Goal: Understand process/instructions: Learn about a topic

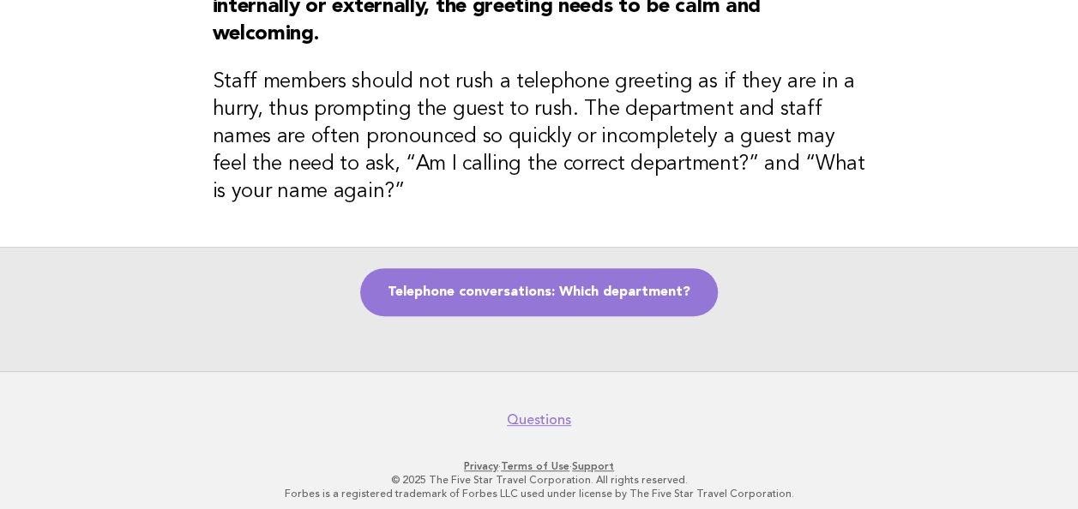
scroll to position [247, 0]
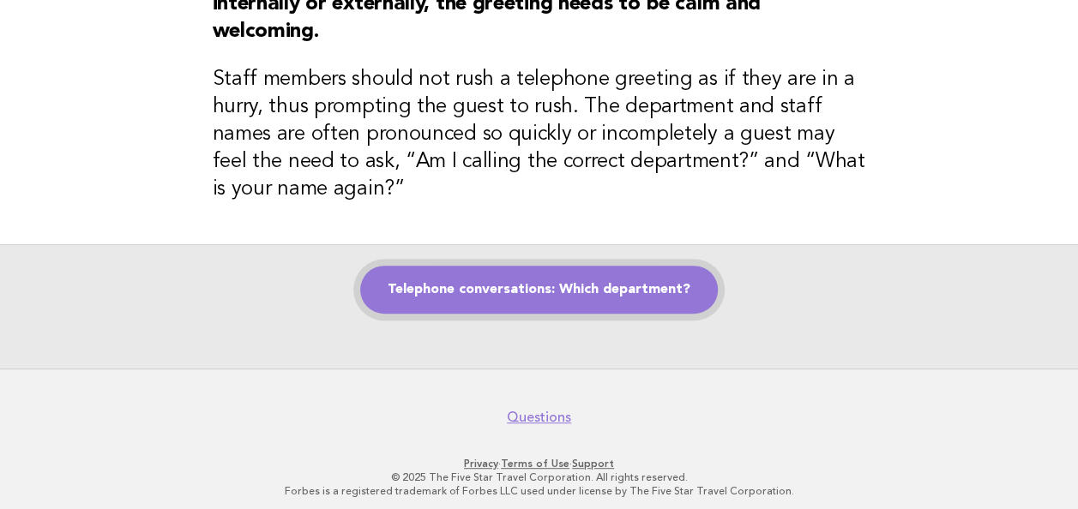
click at [587, 283] on link "Telephone conversations: Which department?" at bounding box center [539, 290] width 358 height 48
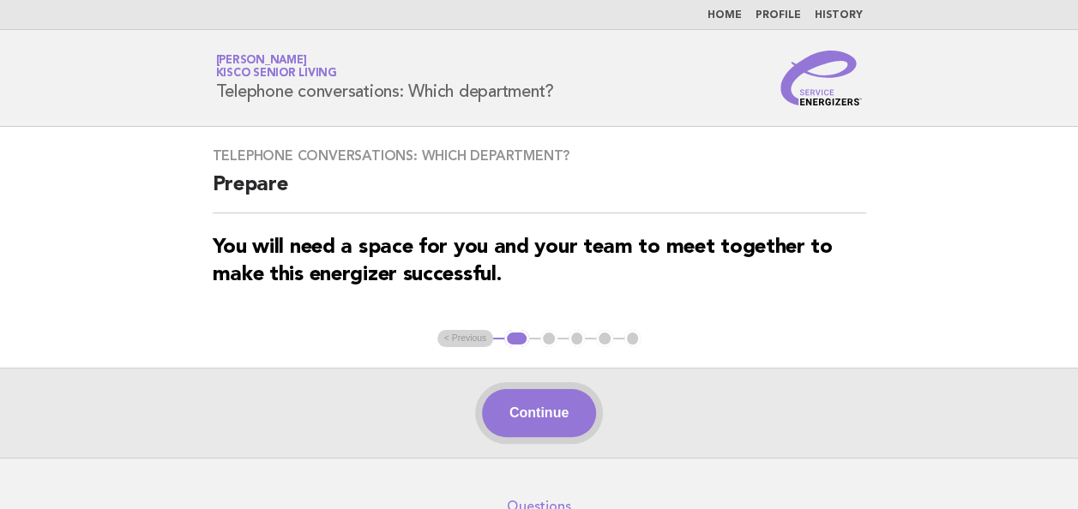
click at [518, 407] on button "Continue" at bounding box center [539, 413] width 114 height 48
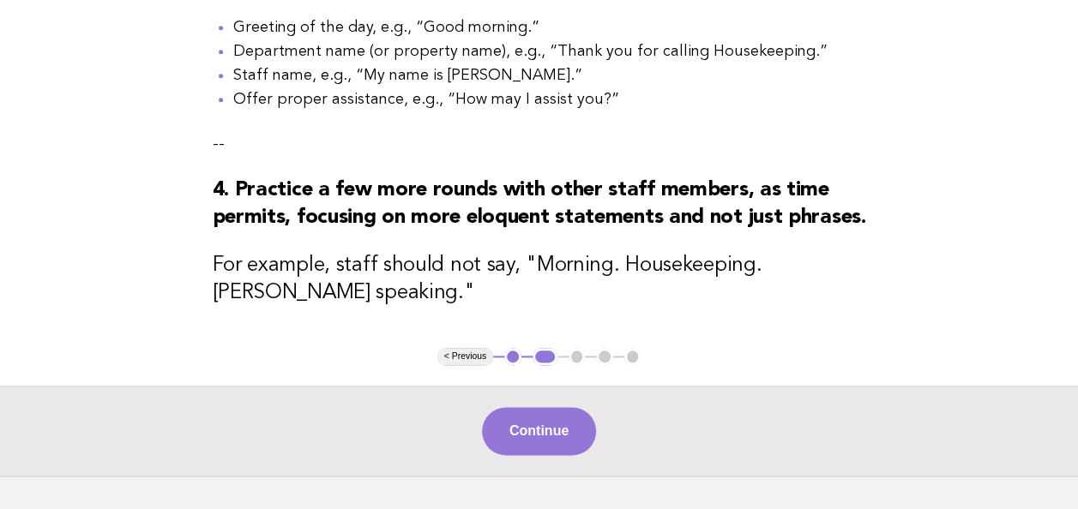
scroll to position [871, 0]
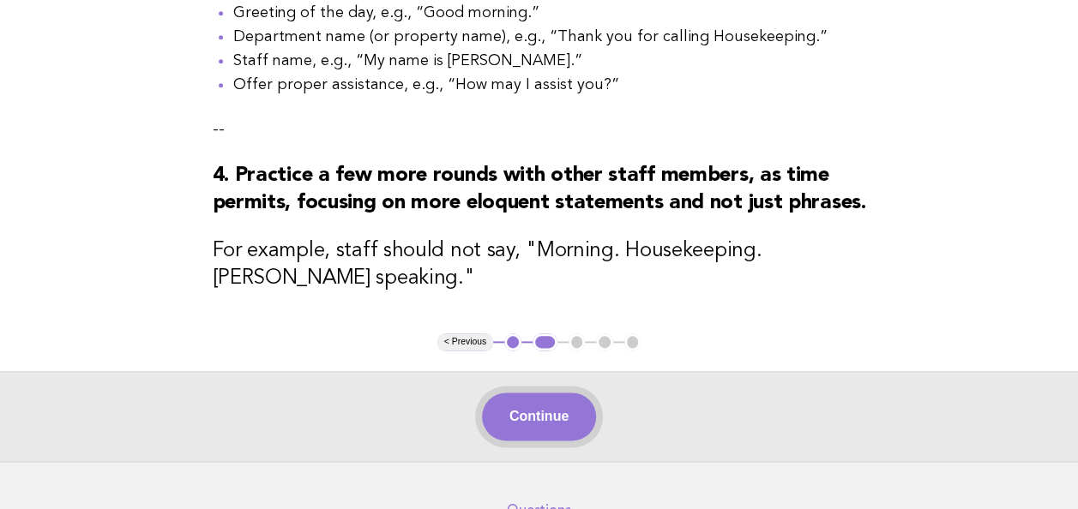
click at [529, 441] on button "Continue" at bounding box center [539, 417] width 114 height 48
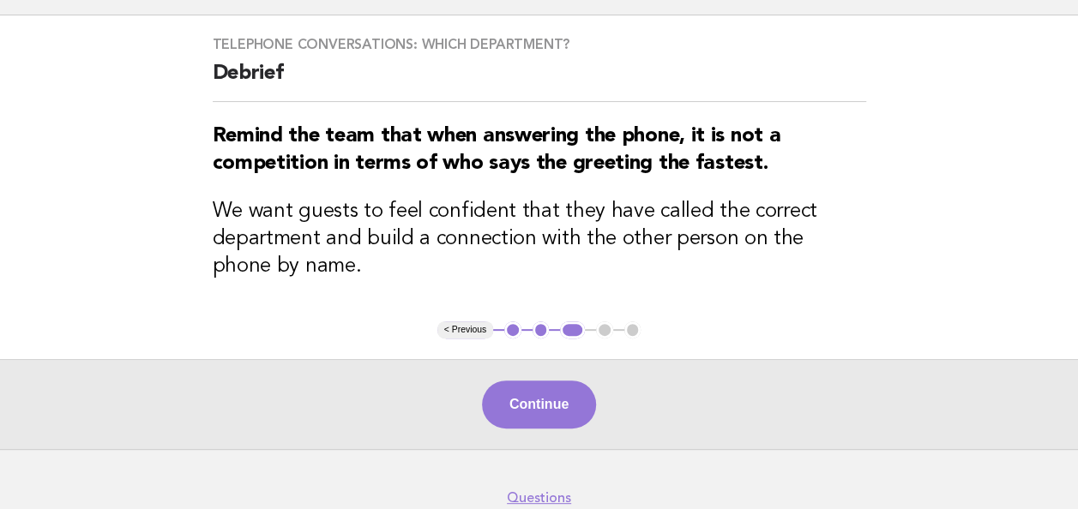
scroll to position [113, 0]
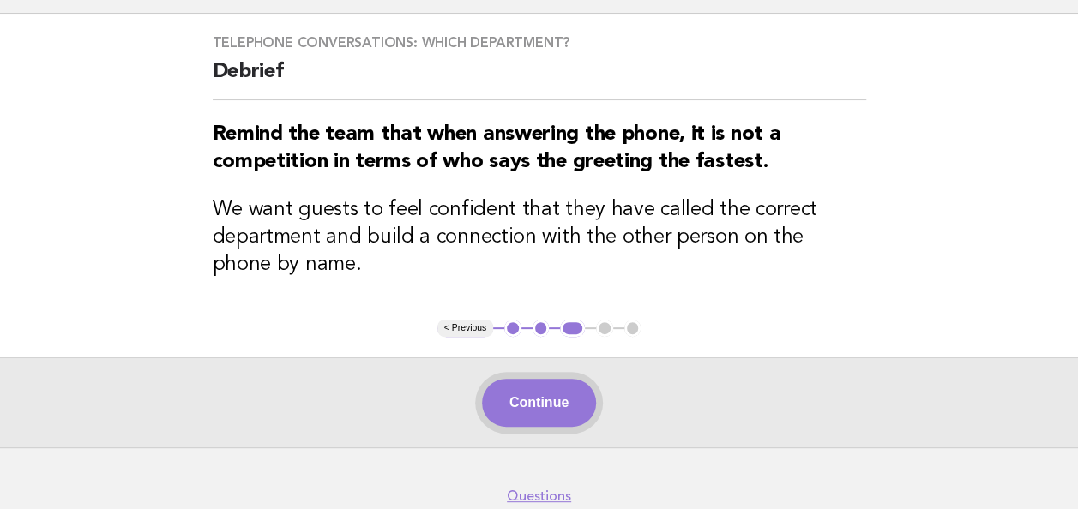
click at [546, 403] on button "Continue" at bounding box center [539, 403] width 114 height 48
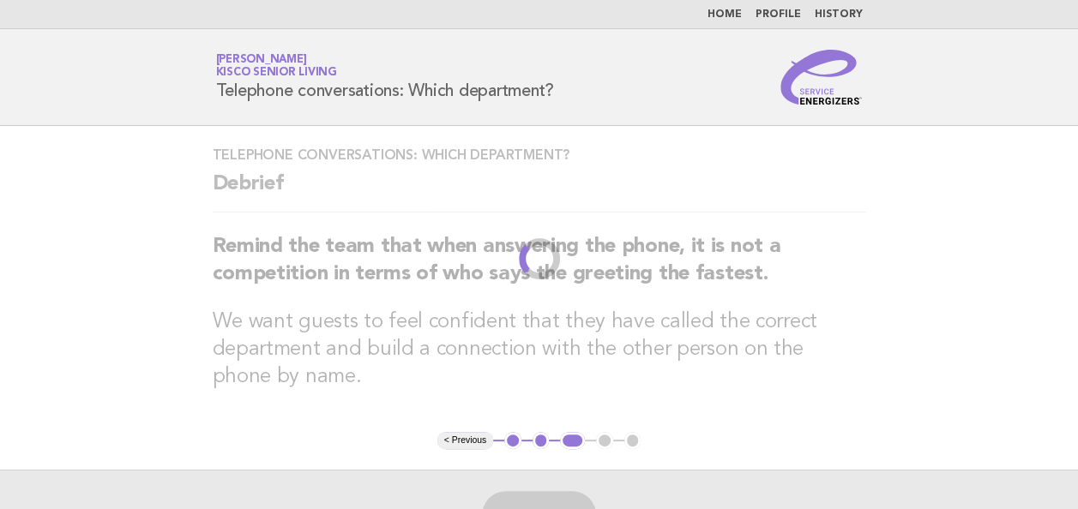
scroll to position [0, 0]
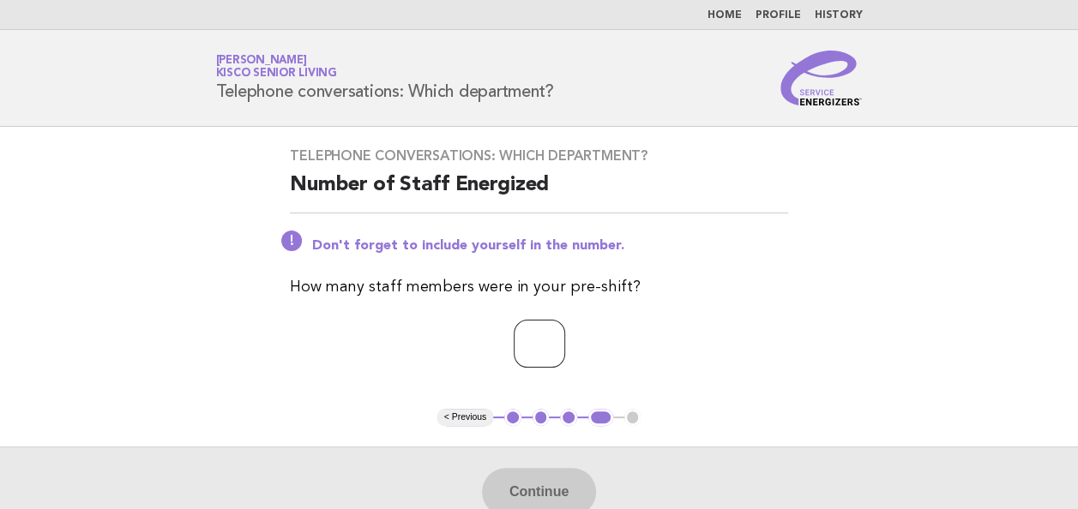
click at [555, 338] on input "number" at bounding box center [539, 344] width 51 height 48
type input "*"
click at [524, 476] on button "Continue" at bounding box center [539, 492] width 114 height 48
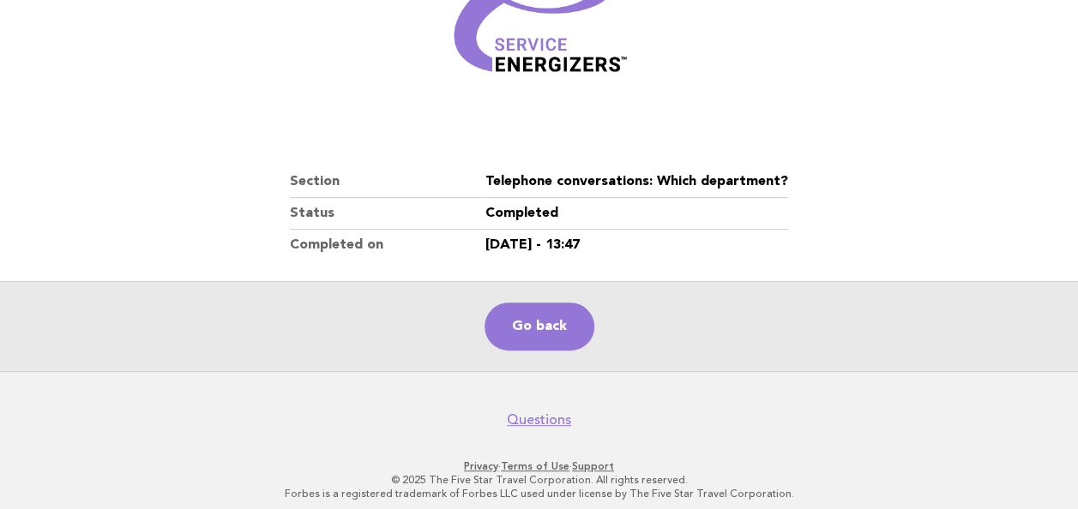
scroll to position [300, 0]
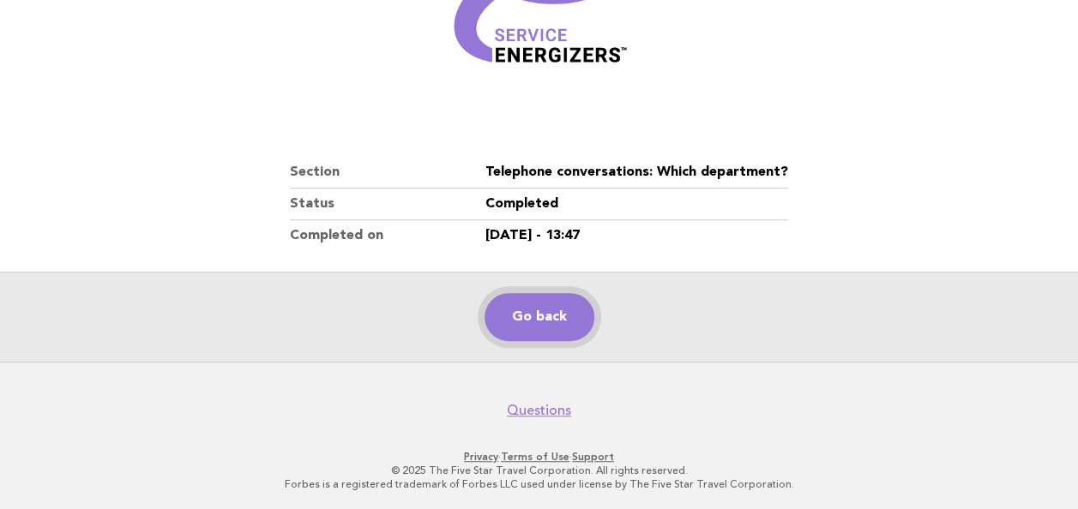
click at [550, 314] on link "Go back" at bounding box center [540, 317] width 110 height 48
